Goal: Task Accomplishment & Management: Complete application form

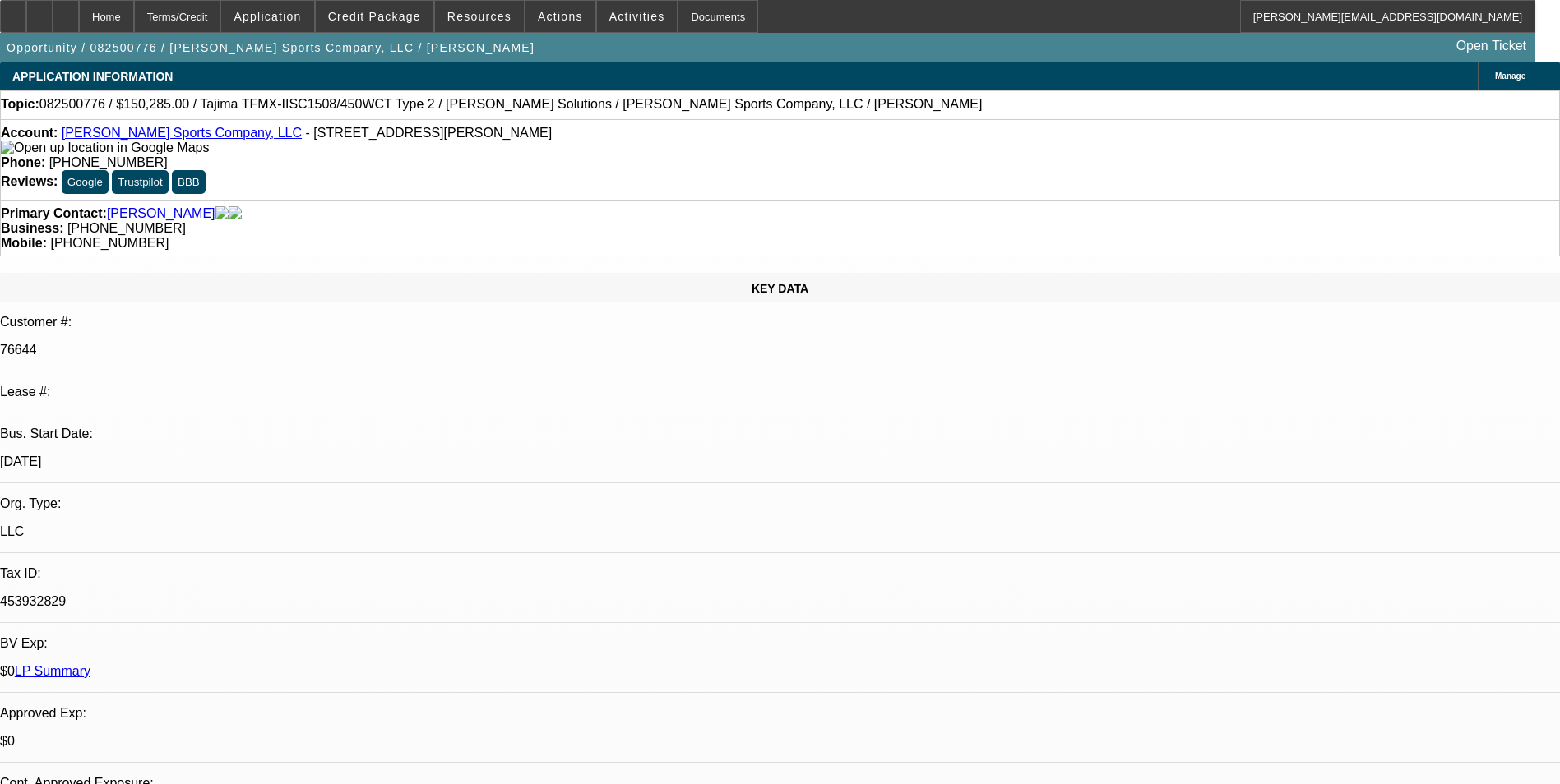
select select "0"
select select "2"
select select "0"
select select "2"
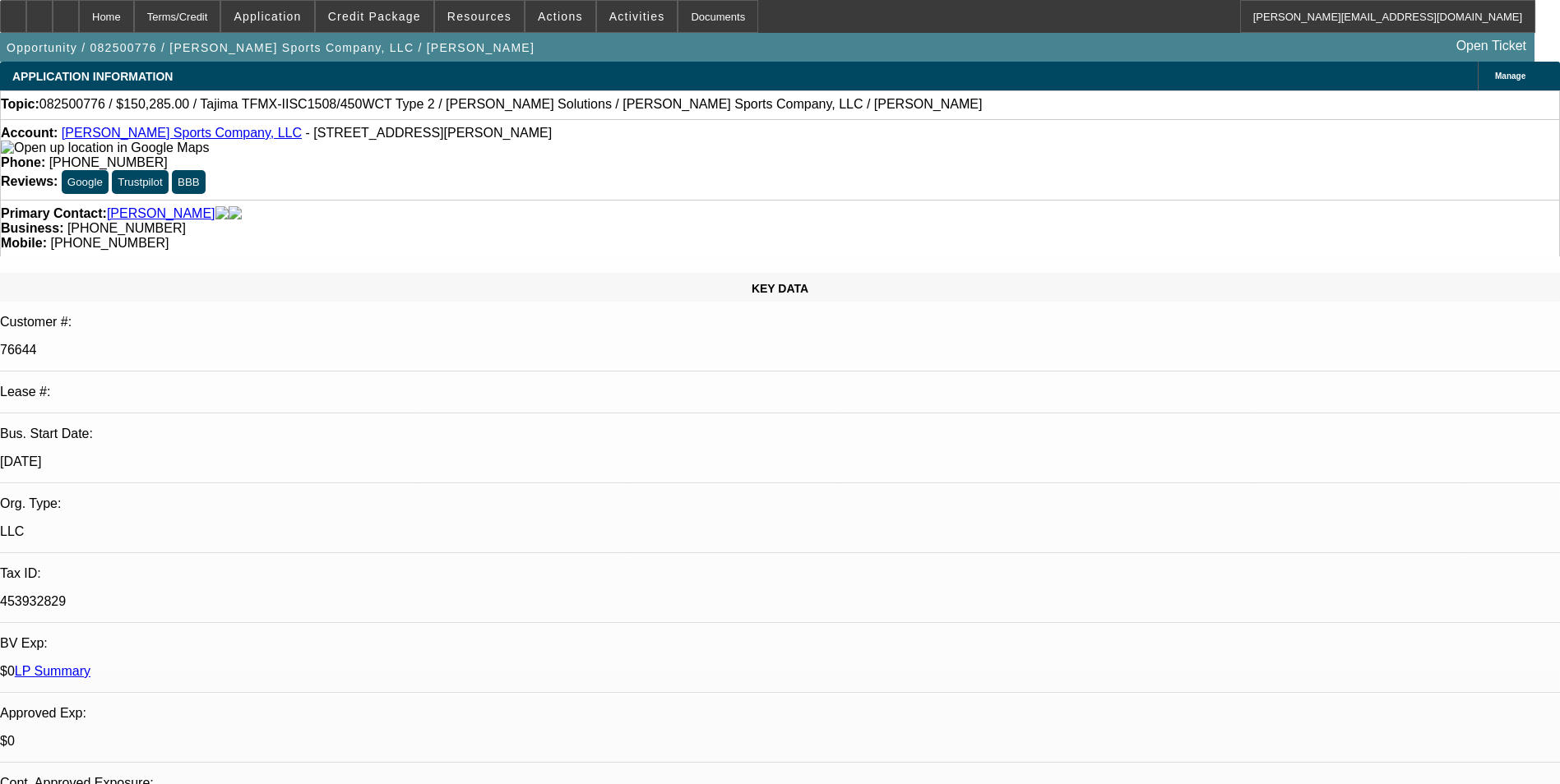
select select "0"
select select "2"
select select "0"
select select "2"
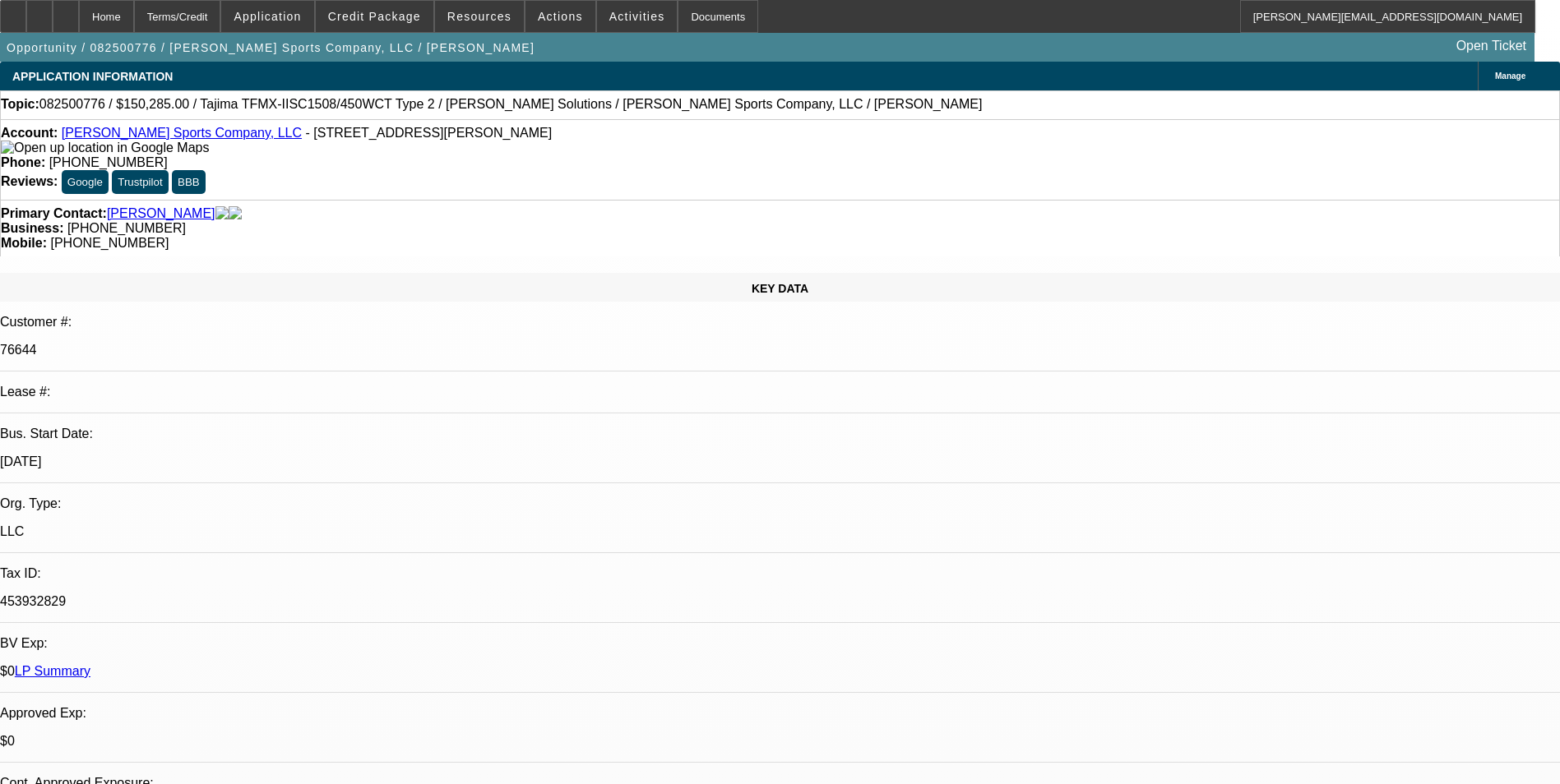
select select "0"
select select "2"
select select "0"
select select "2"
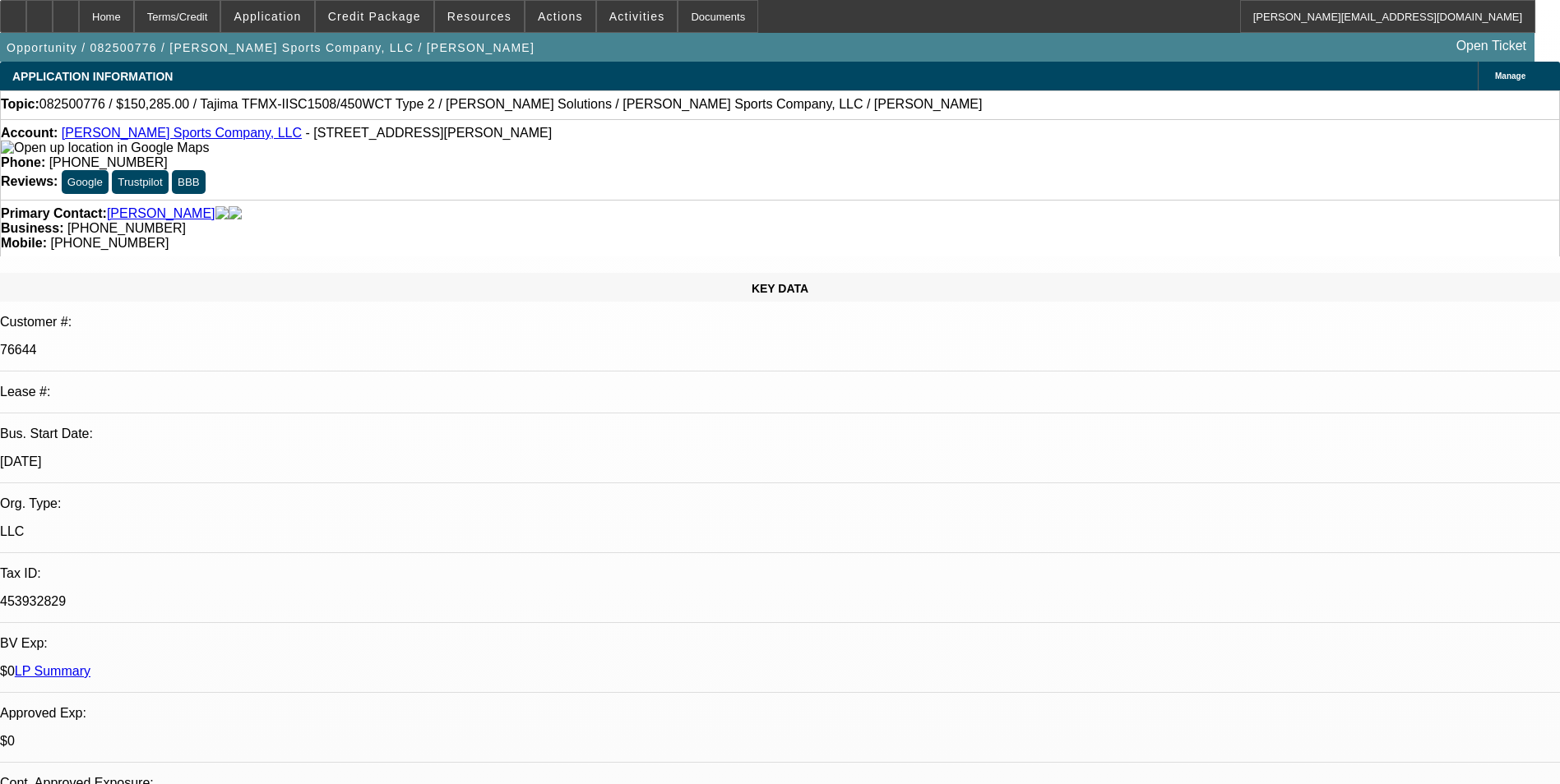
select select "0"
select select "2"
select select "0"
select select "2"
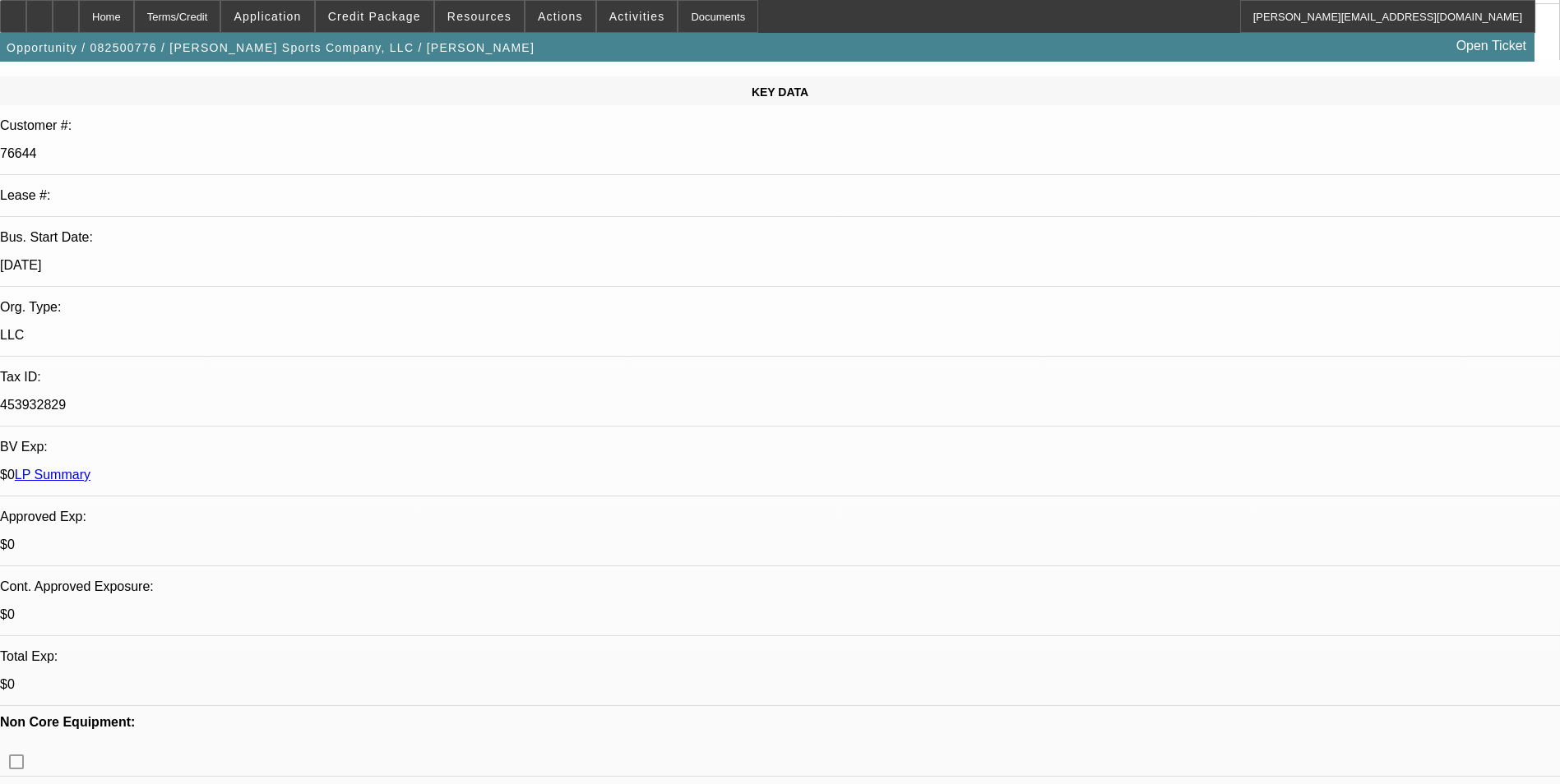
scroll to position [493, 0]
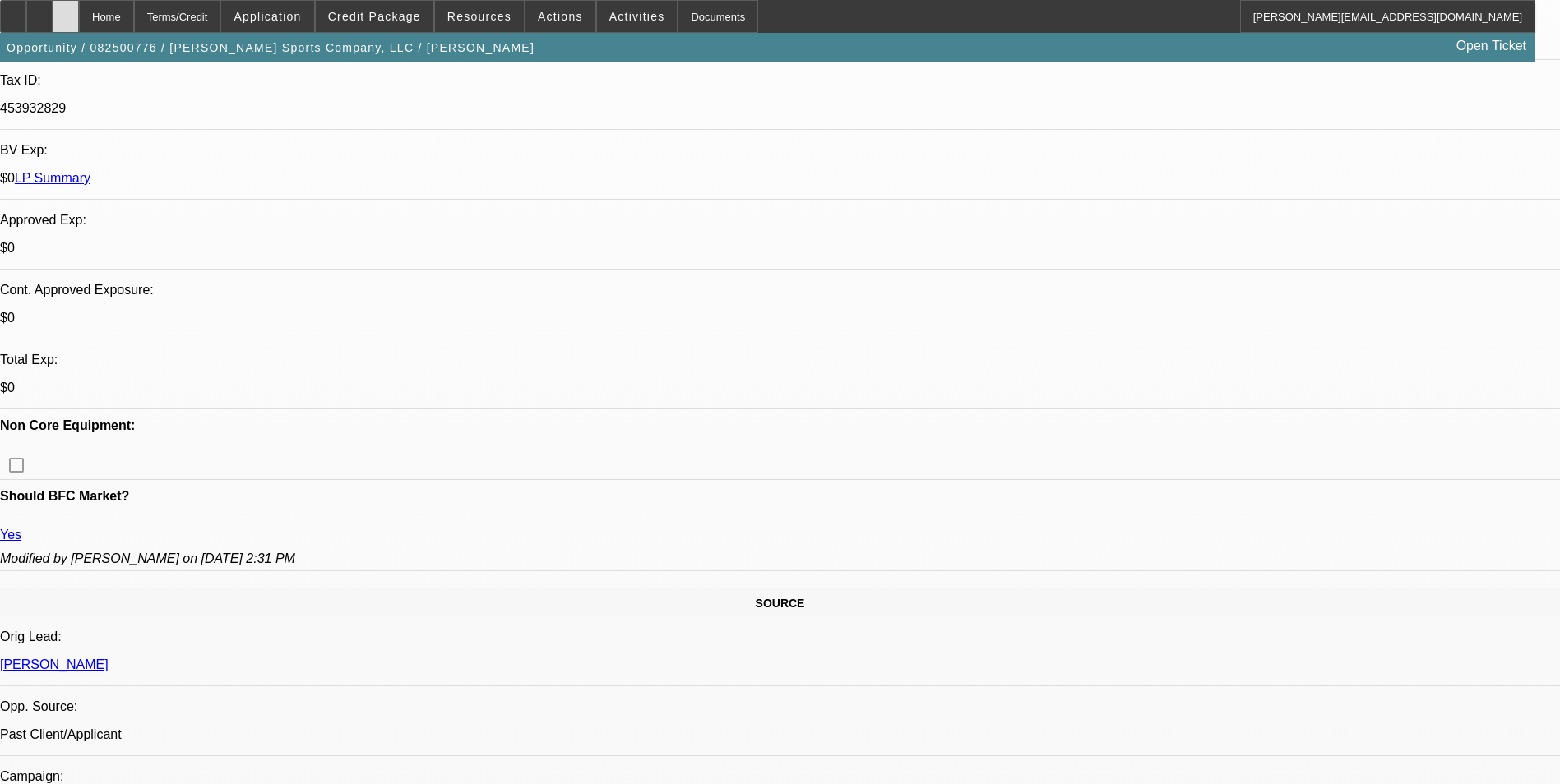
click at [66, 11] on icon at bounding box center [66, 11] width 0 height 0
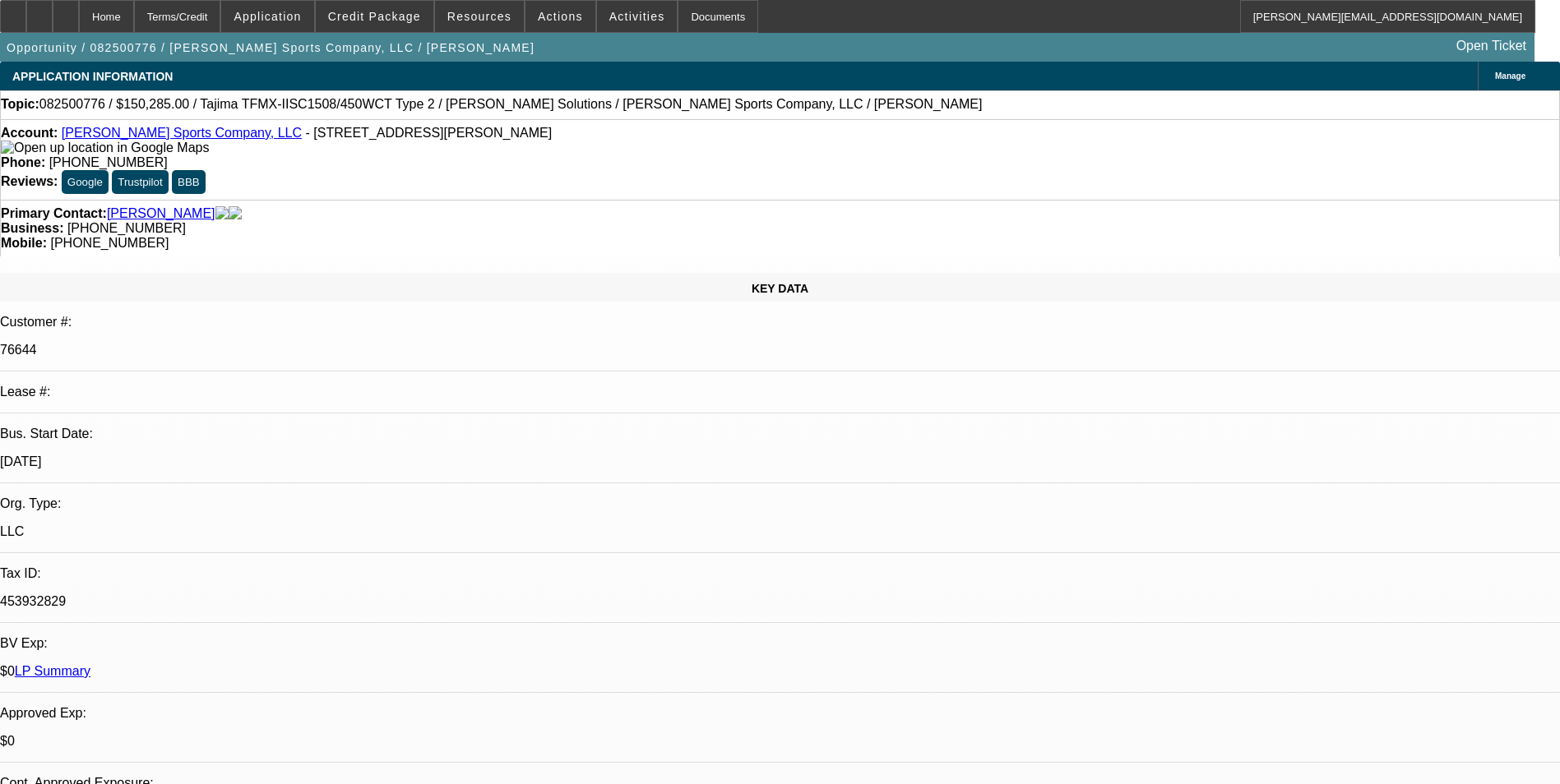
select select "0"
select select "2"
select select "0"
select select "2"
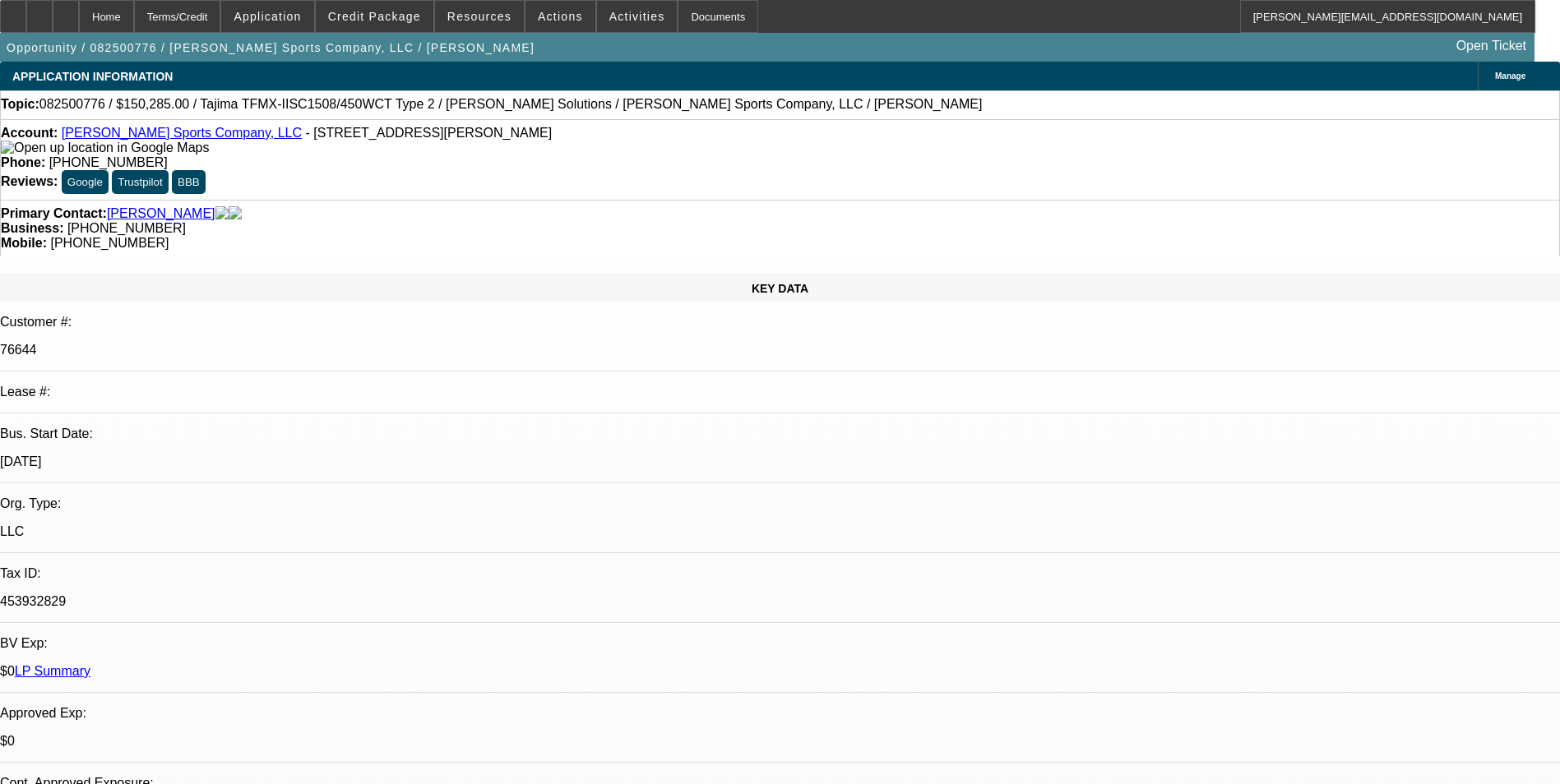
select select "0"
select select "2"
select select "0"
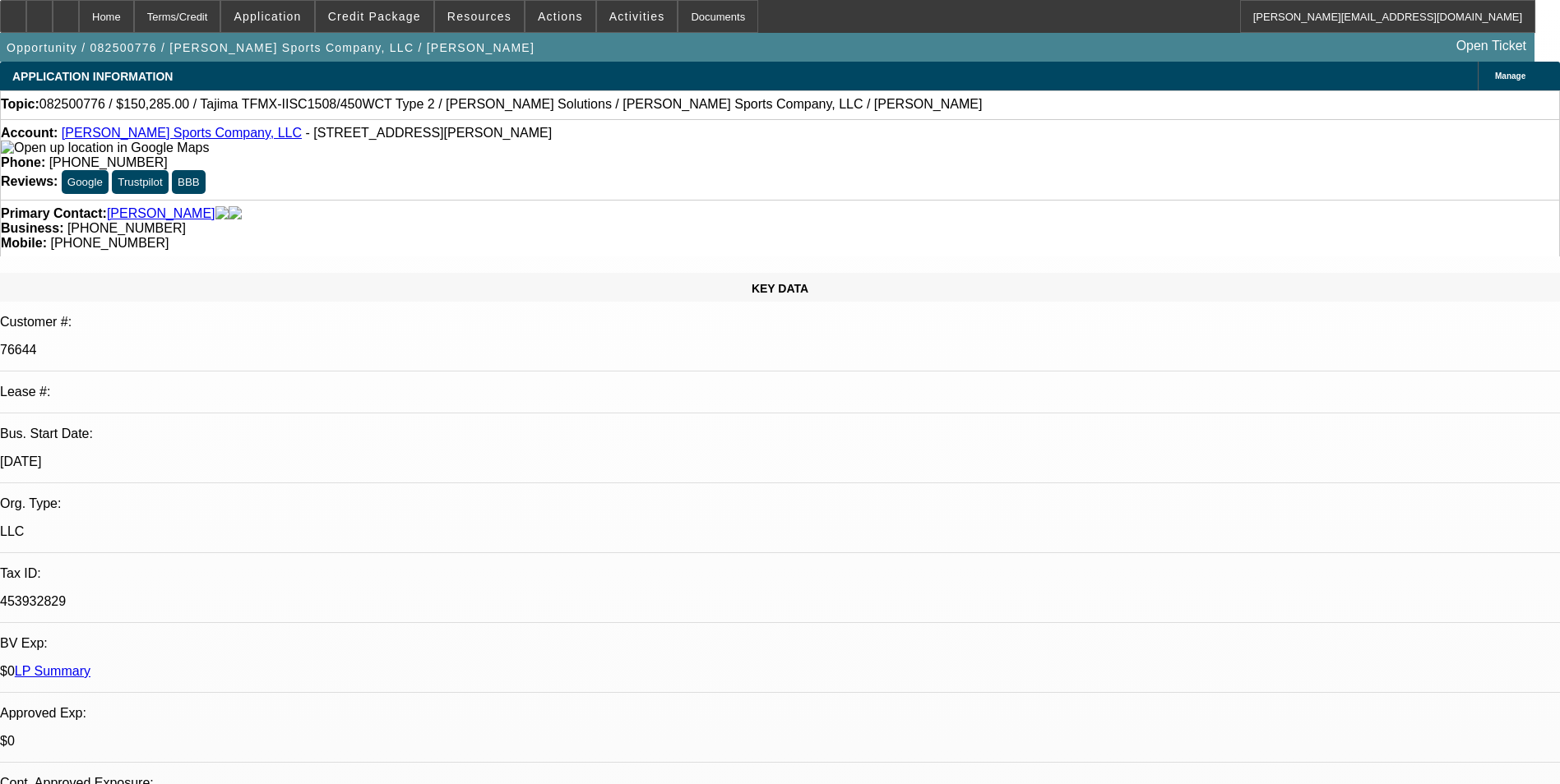
select select "2"
select select "0"
select select "1"
select select "2"
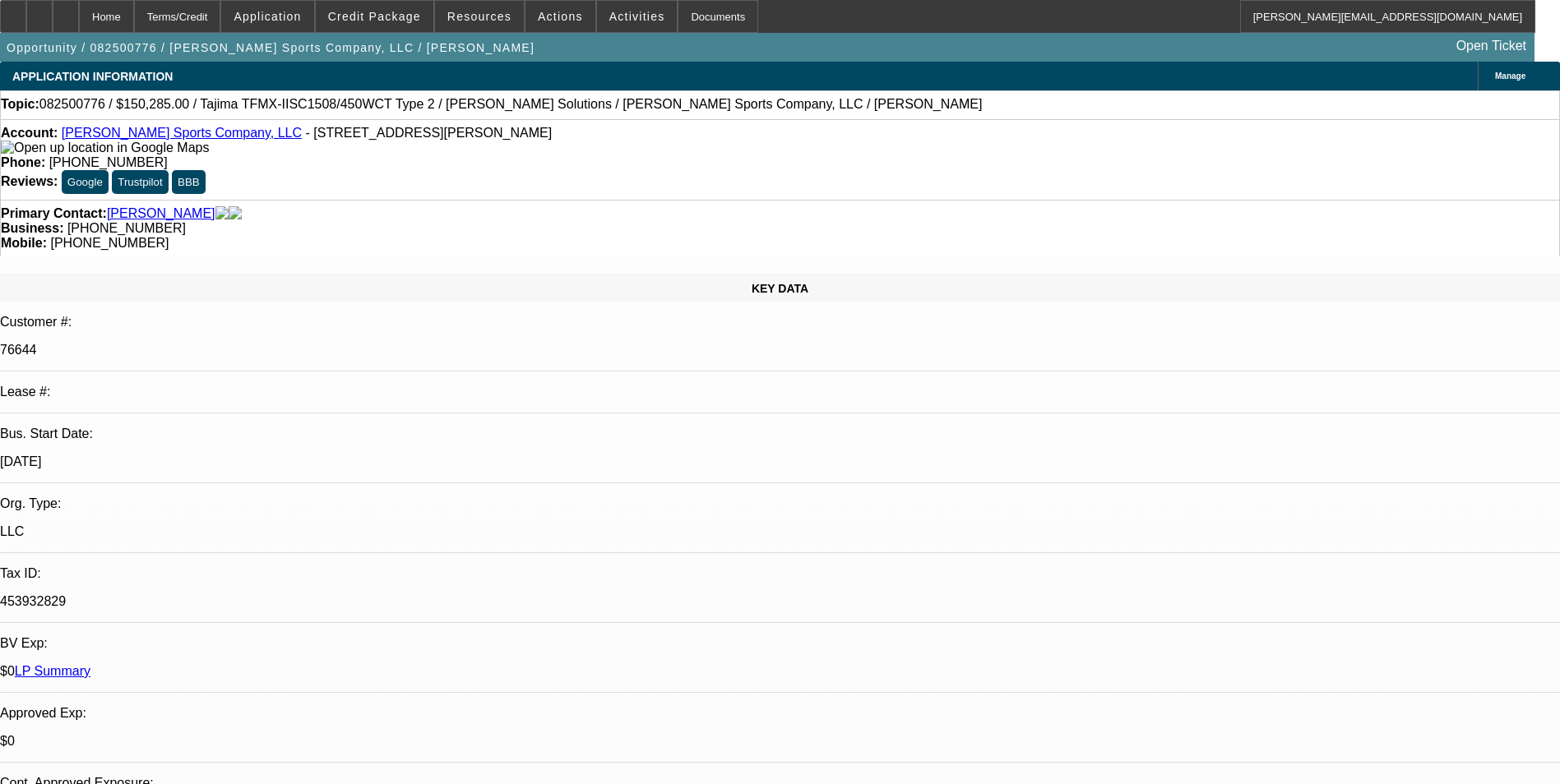
select select "1"
select select "2"
select select "1"
select select "2"
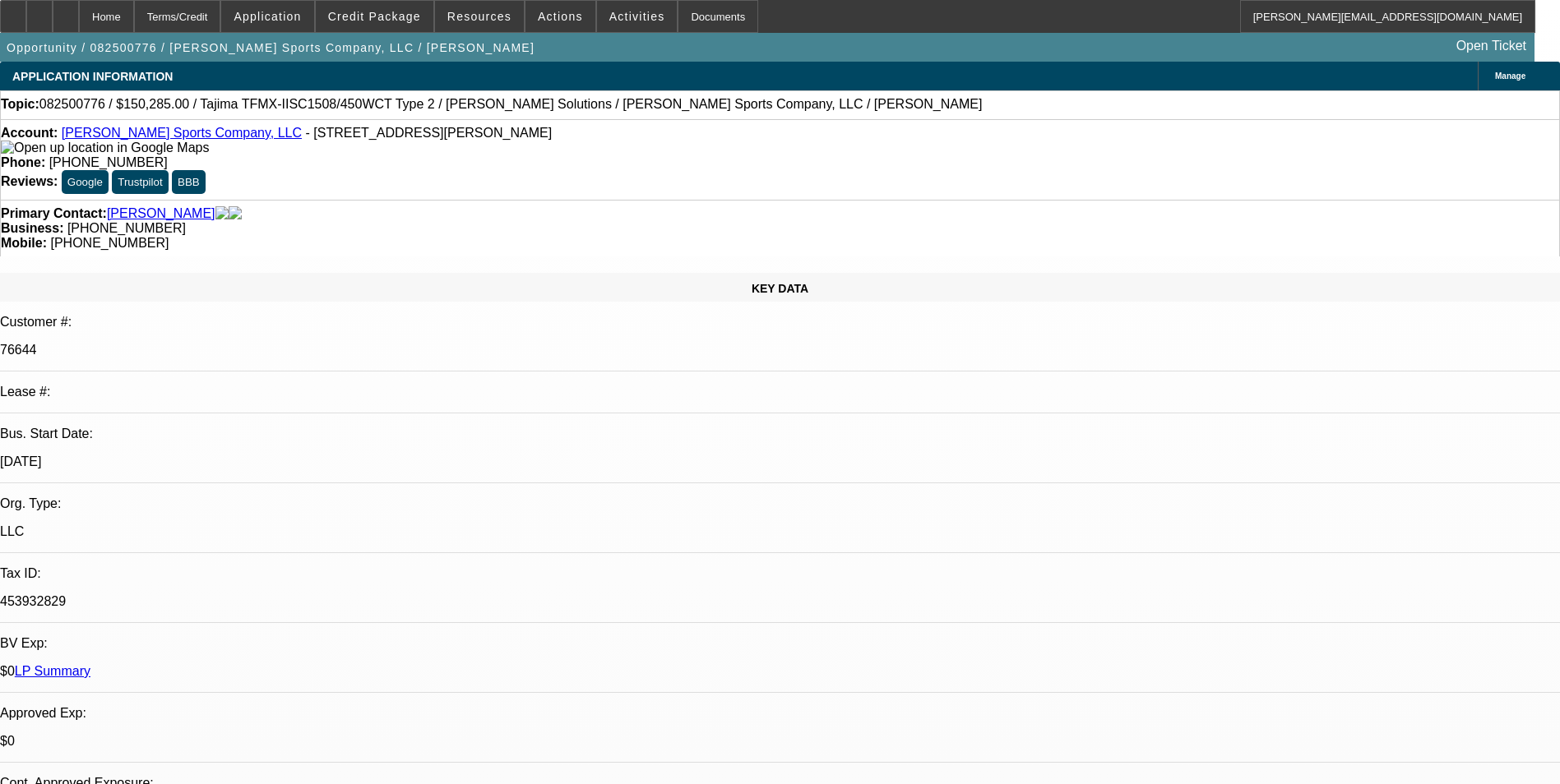
select select "2"
select select "1"
select select "2"
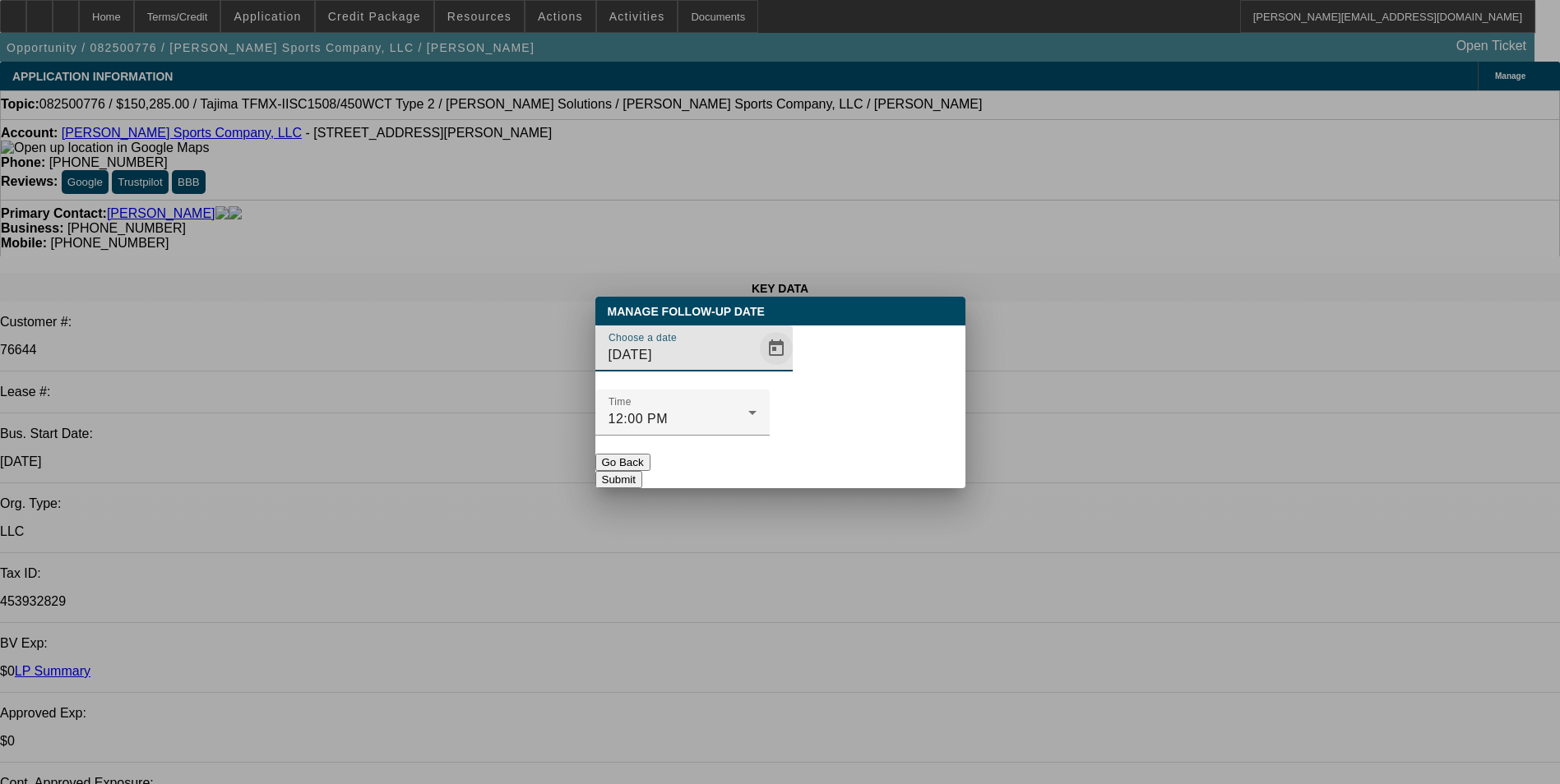
click at [756, 368] on span "Open calendar" at bounding box center [776, 349] width 39 height 39
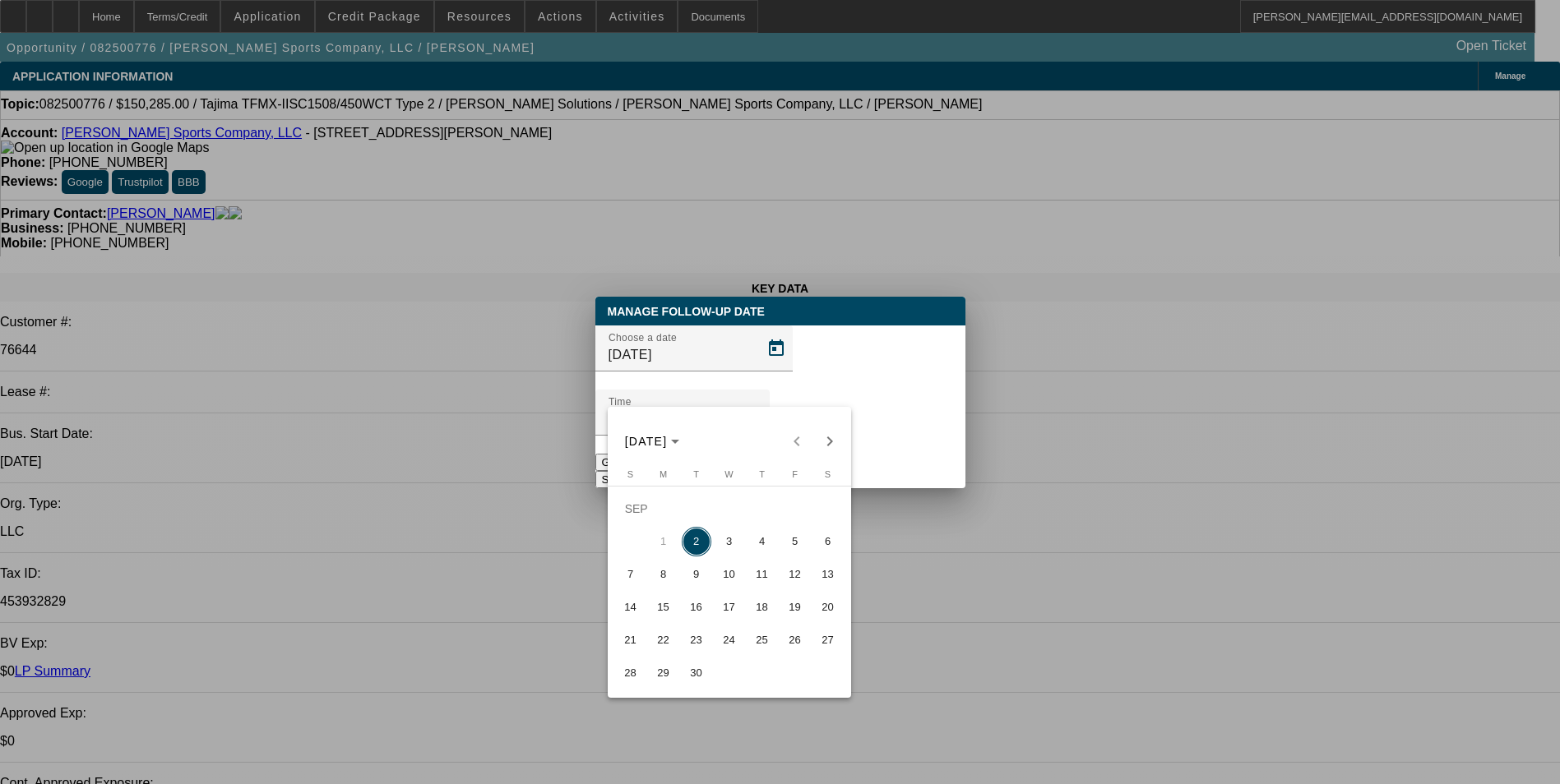
click at [736, 547] on span "3" at bounding box center [729, 541] width 29 height 29
type input "9/3/2025"
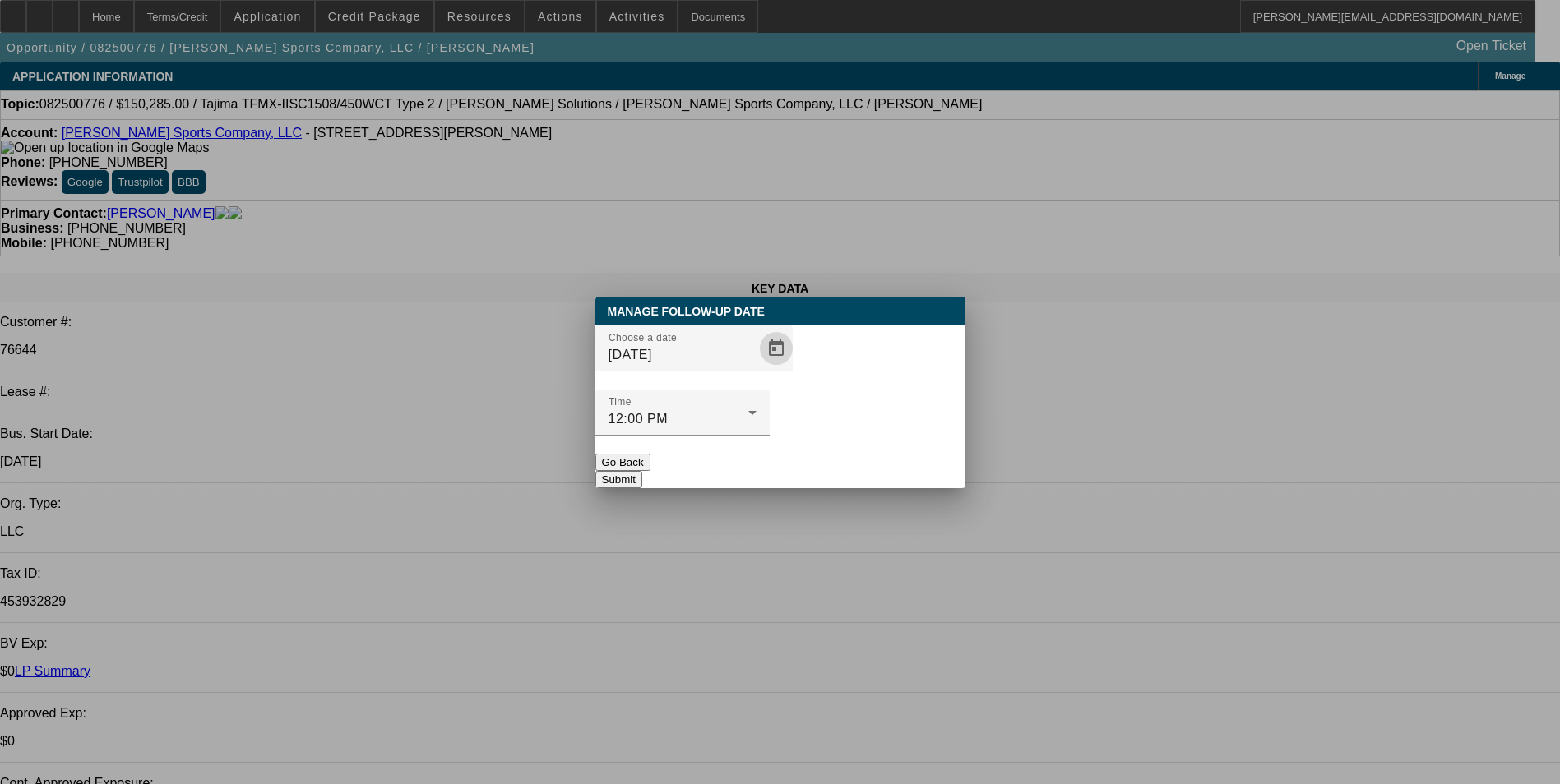
click at [642, 471] on button "Submit" at bounding box center [619, 479] width 47 height 18
